Goal: Download file/media

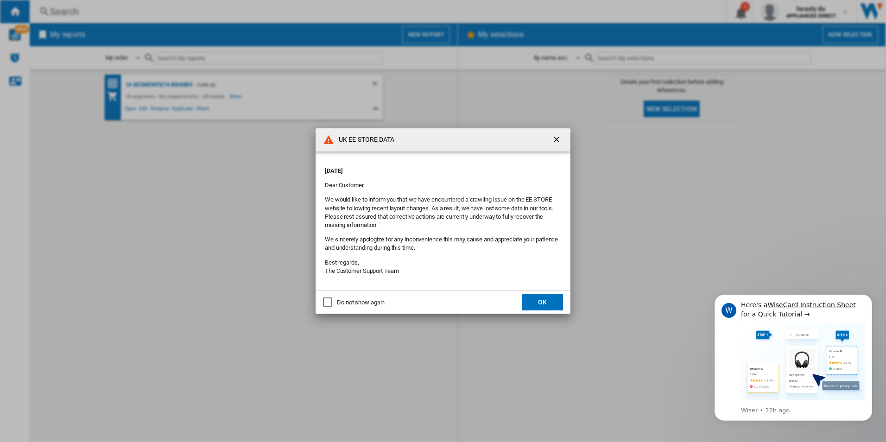
click at [329, 303] on div "Do not show again" at bounding box center [327, 302] width 9 height 9
click at [546, 299] on button "OK" at bounding box center [542, 302] width 41 height 17
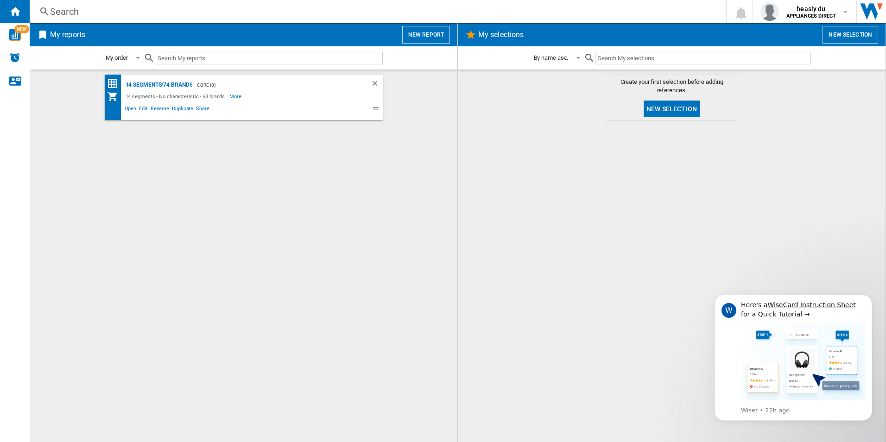
click at [126, 107] on span "Open" at bounding box center [130, 109] width 15 height 11
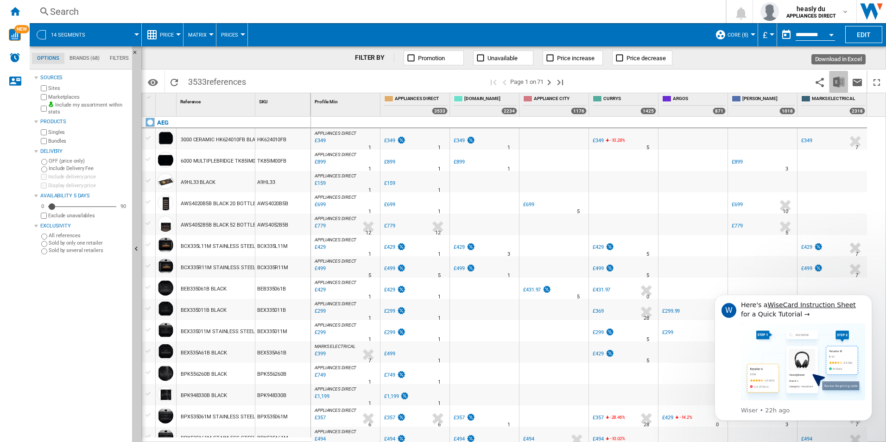
click at [839, 87] on img "Download in Excel" at bounding box center [838, 81] width 11 height 11
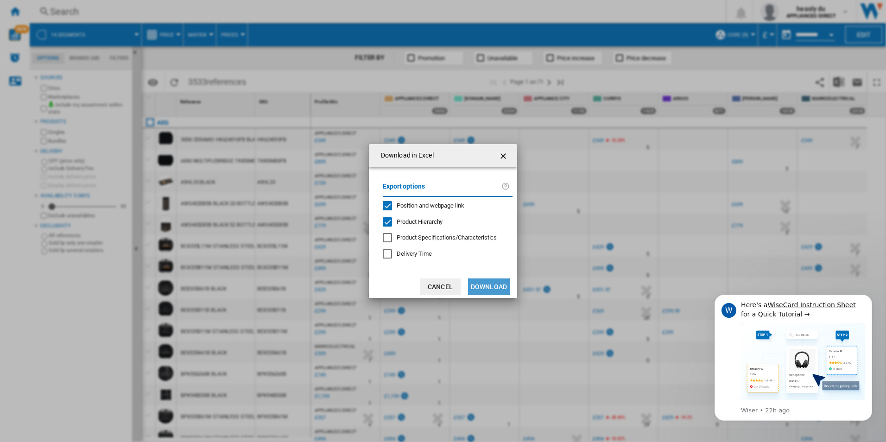
click at [497, 292] on button "Download" at bounding box center [489, 287] width 42 height 17
